Goal: Communication & Community: Answer question/provide support

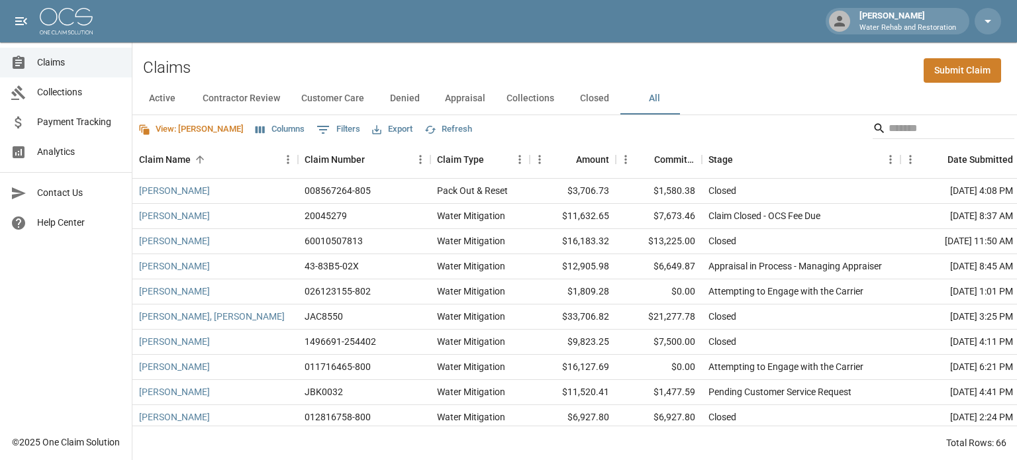
click at [254, 124] on icon "Select columns" at bounding box center [260, 130] width 12 height 12
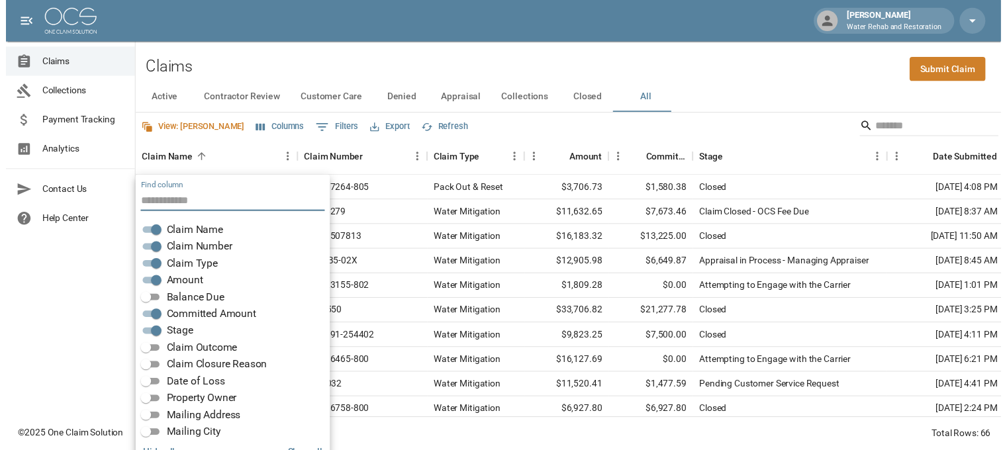
scroll to position [26, 0]
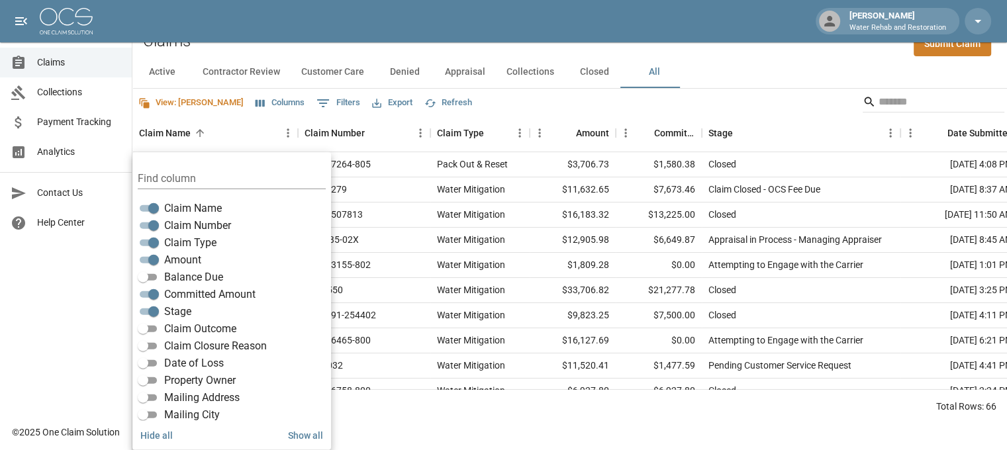
click at [164, 279] on label "Balance Due" at bounding box center [179, 278] width 88 height 16
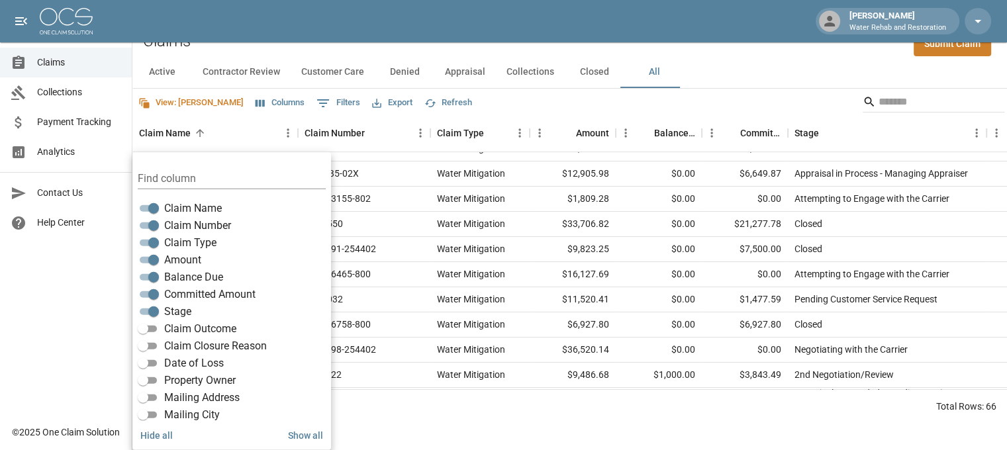
scroll to position [199, 0]
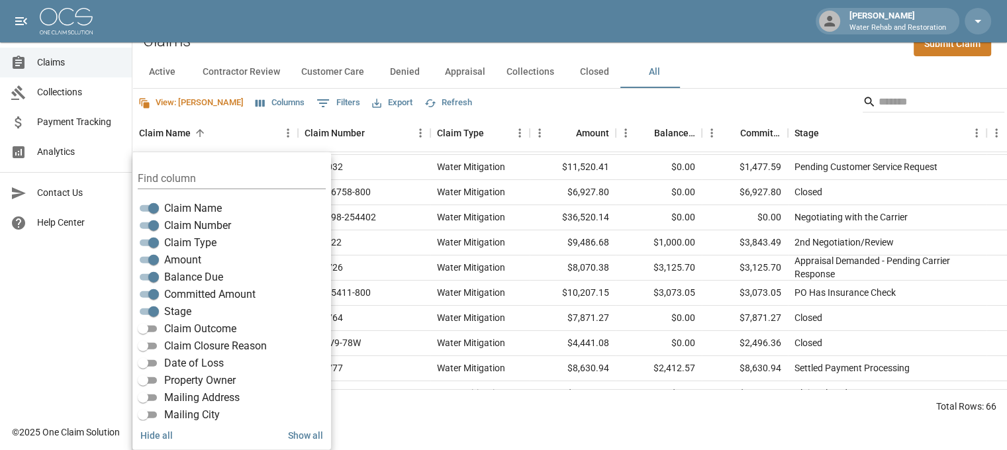
click at [847, 424] on div "Total Rows: 66" at bounding box center [569, 406] width 875 height 34
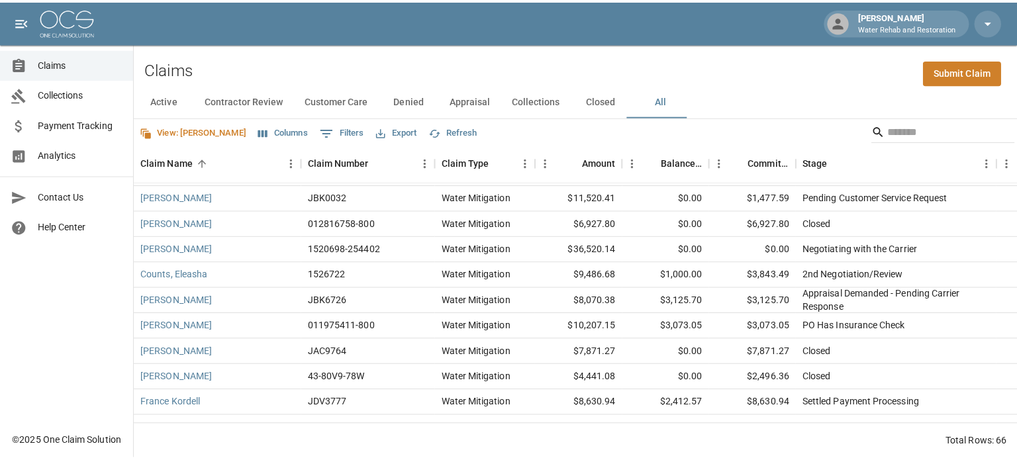
scroll to position [0, 0]
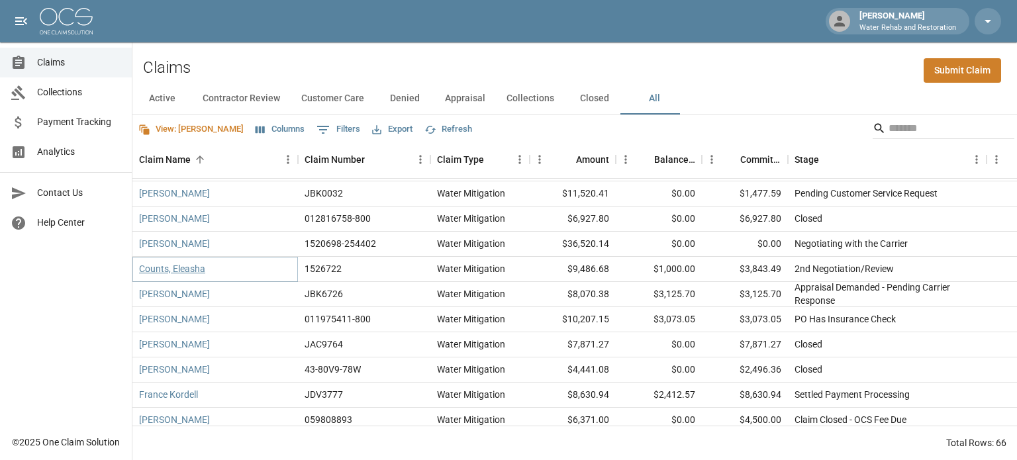
click at [180, 266] on link "Counts, Eleasha" at bounding box center [172, 268] width 66 height 13
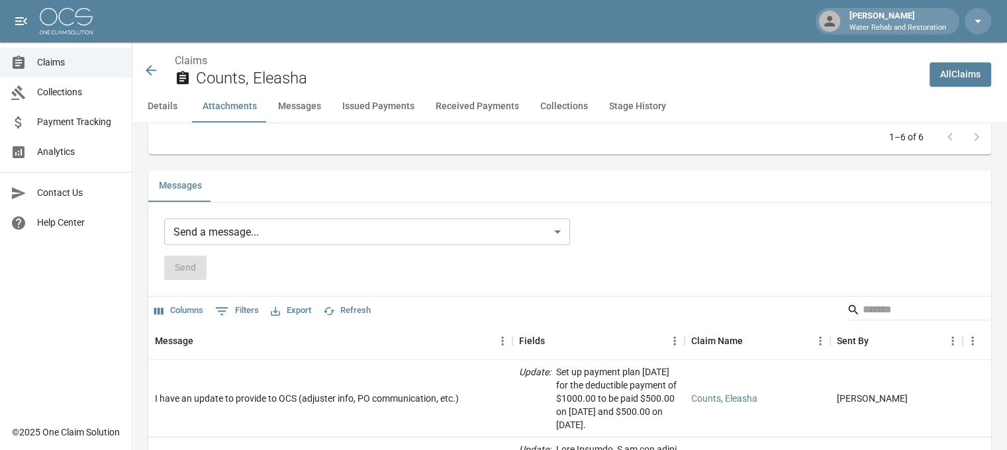
scroll to position [1060, 0]
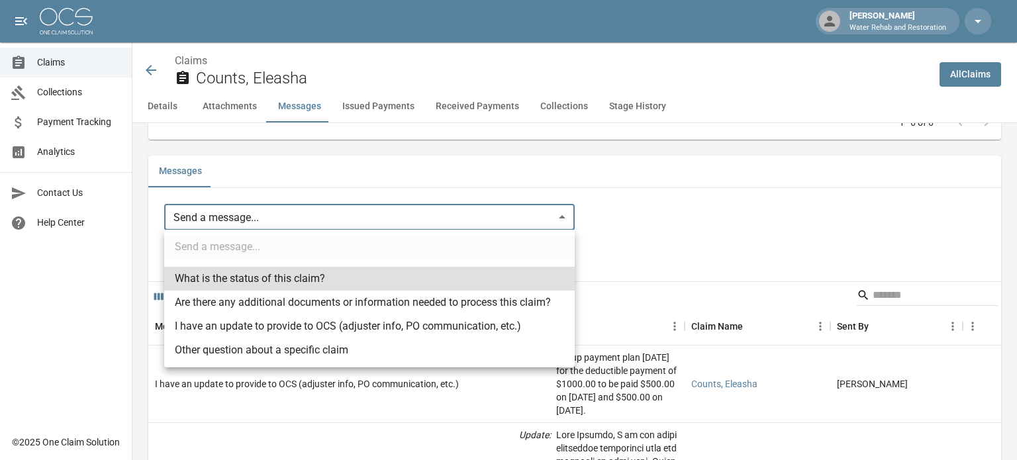
click at [370, 214] on body "[PERSON_NAME] W Water Rehab and Restoration Claims Collections Payment Tracking…" at bounding box center [508, 463] width 1017 height 3047
click at [270, 321] on li "I have an update to provide to OCS (adjuster info, PO communication, etc.)" at bounding box center [369, 327] width 411 height 24
type input "**********"
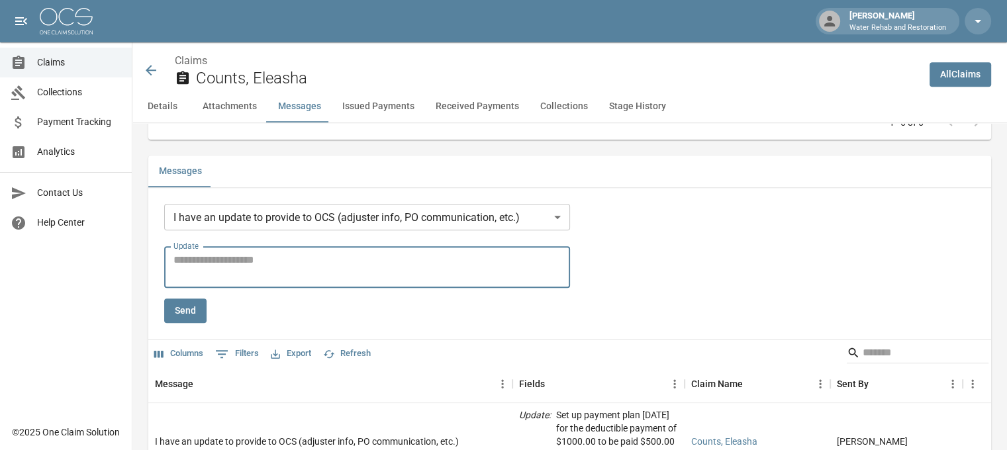
click at [291, 265] on textarea "Update" at bounding box center [367, 267] width 387 height 30
type textarea "**********"
click at [195, 317] on button "Send" at bounding box center [185, 311] width 42 height 25
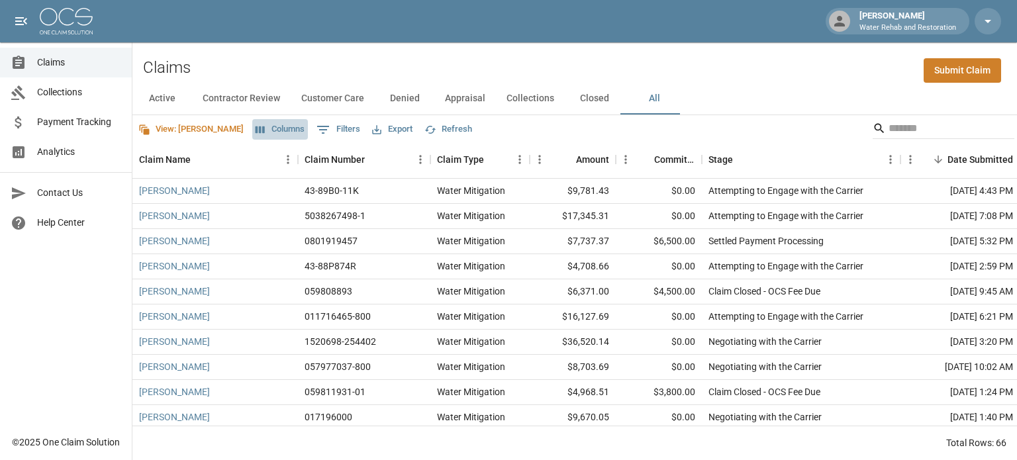
click at [252, 127] on button "Columns" at bounding box center [280, 129] width 56 height 21
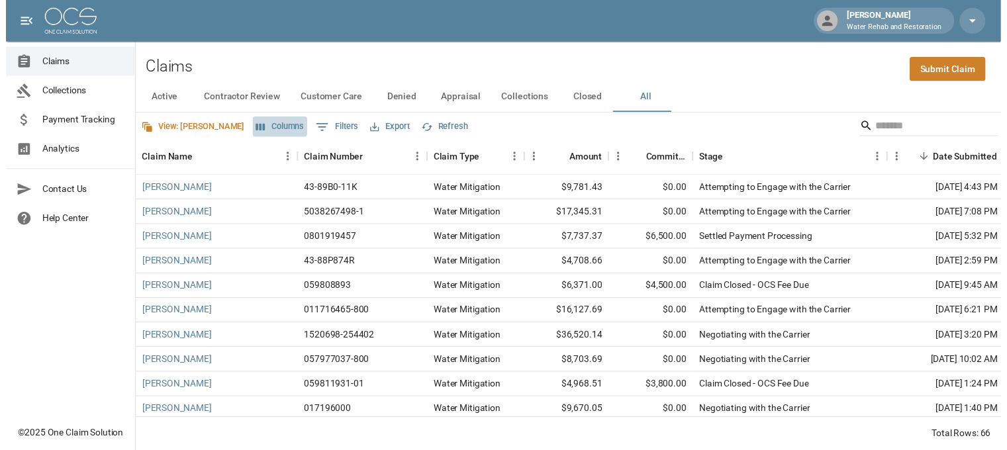
scroll to position [26, 0]
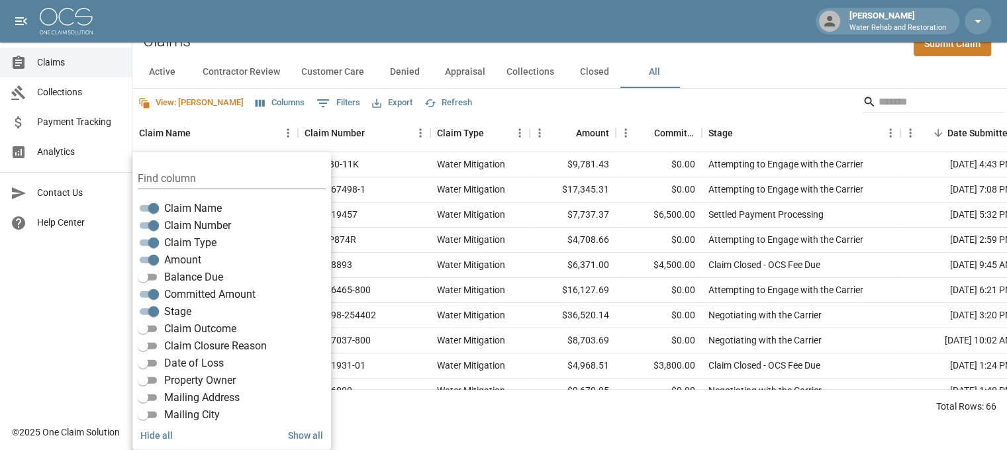
click at [199, 276] on span "Balance Due" at bounding box center [193, 278] width 59 height 16
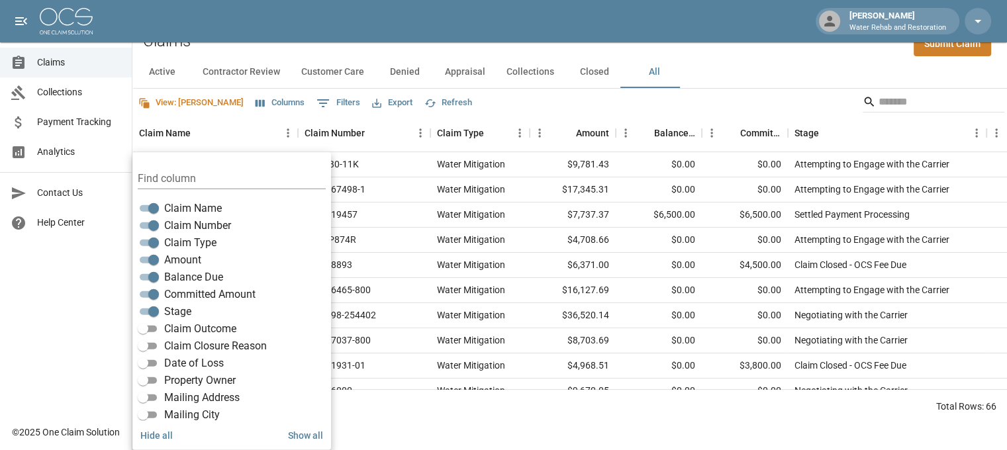
click at [729, 53] on div "Claims Submit Claim" at bounding box center [569, 36] width 875 height 40
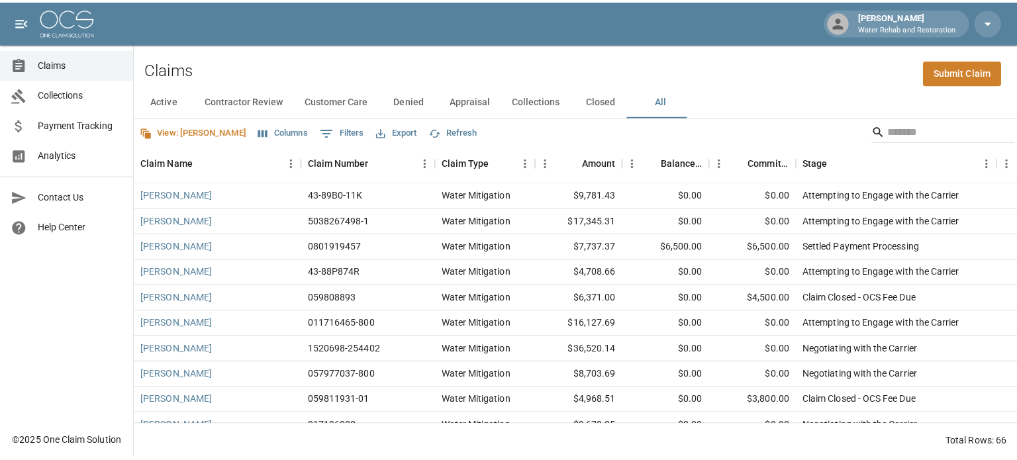
scroll to position [0, 0]
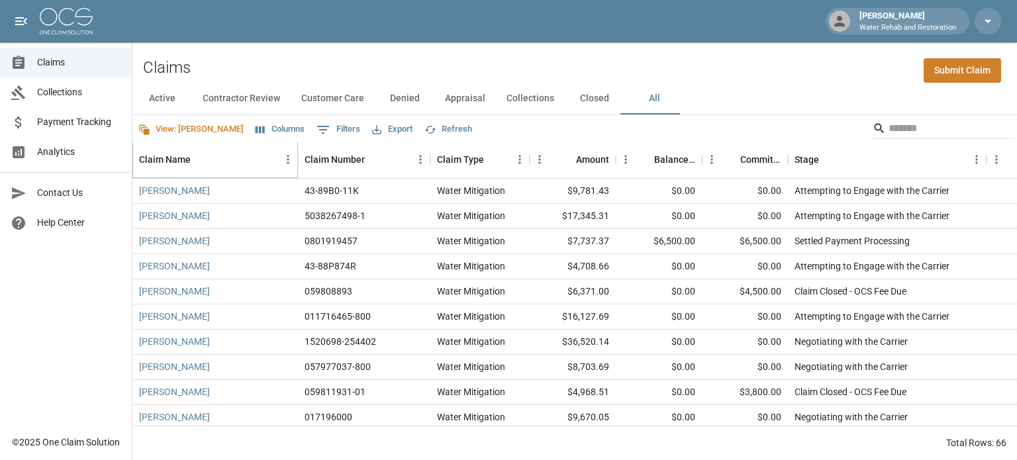
click at [199, 159] on icon "Sort" at bounding box center [200, 160] width 8 height 8
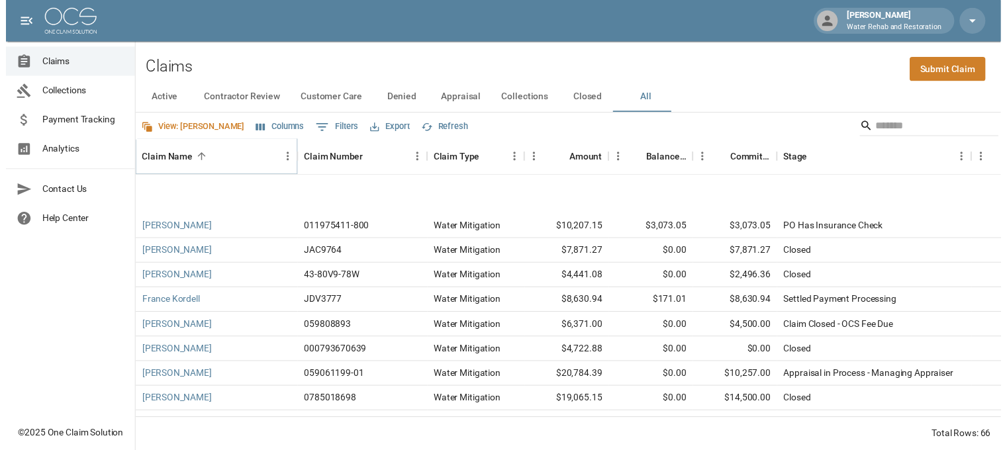
scroll to position [265, 0]
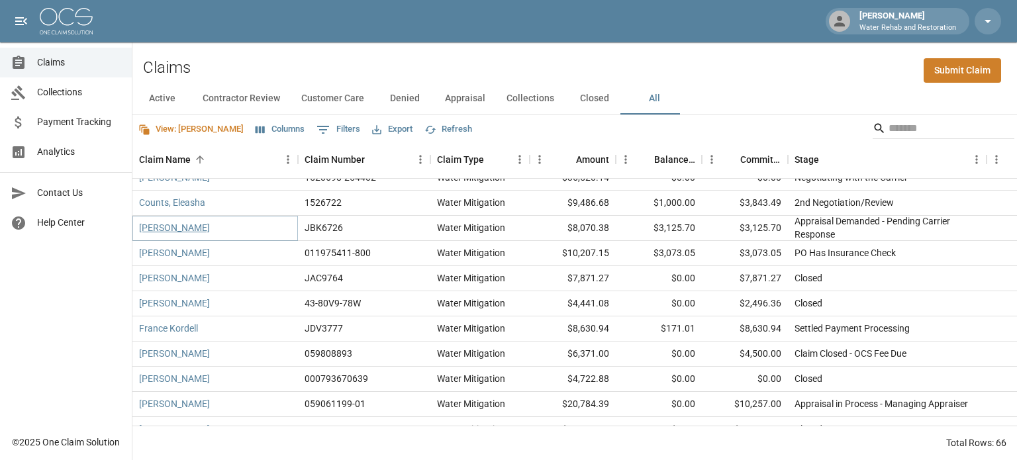
click at [150, 221] on link "[PERSON_NAME]" at bounding box center [174, 227] width 71 height 13
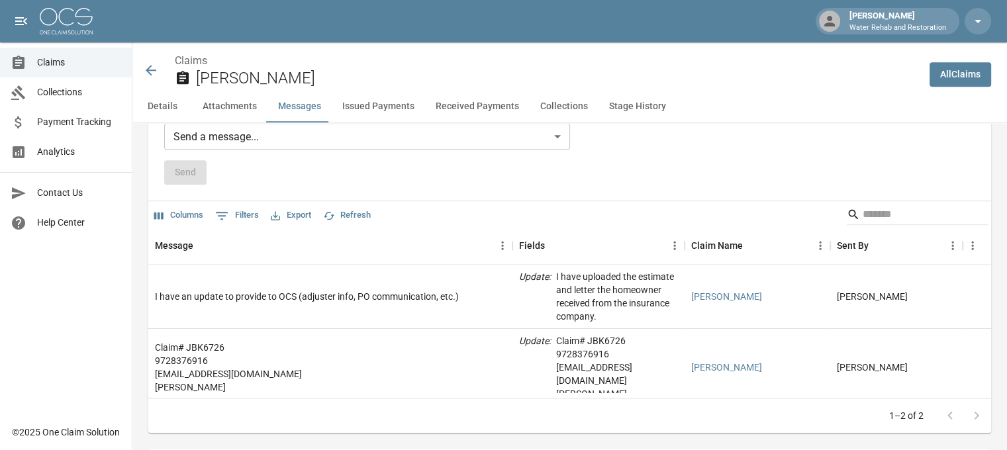
scroll to position [1200, 0]
